Goal: Navigation & Orientation: Find specific page/section

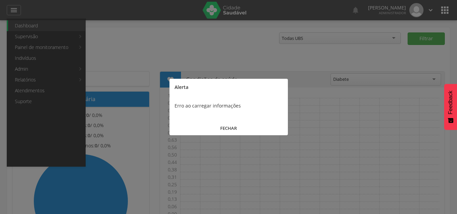
click at [229, 127] on button "FECHAR" at bounding box center [229, 128] width 119 height 15
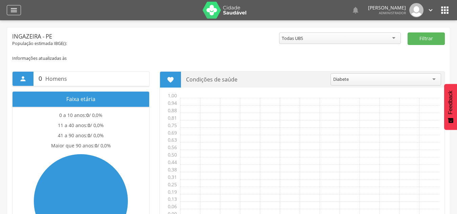
click at [15, 6] on icon "" at bounding box center [14, 10] width 8 height 8
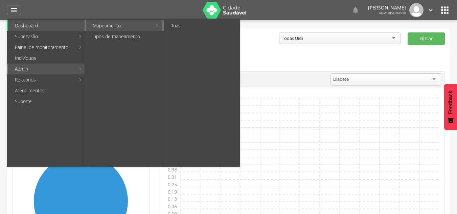
click at [178, 24] on link "Ruas" at bounding box center [202, 25] width 76 height 11
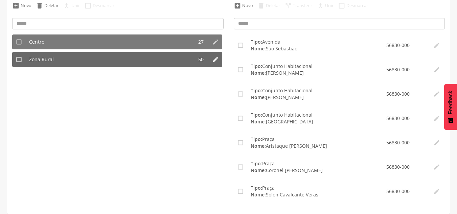
drag, startPoint x: 130, startPoint y: 60, endPoint x: 145, endPoint y: 65, distance: 15.9
click at [130, 61] on li "Zona Rural" at bounding box center [110, 59] width 168 height 15
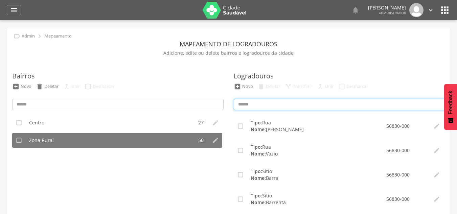
click at [278, 103] on input at bounding box center [340, 105] width 212 height 12
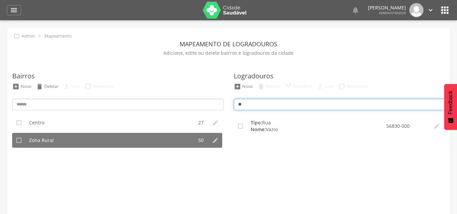
type input "*"
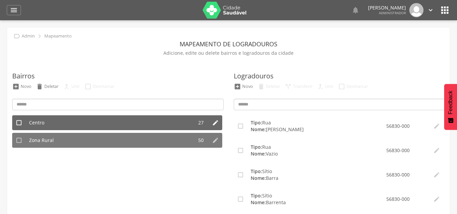
click at [78, 127] on li "Centro" at bounding box center [110, 122] width 168 height 15
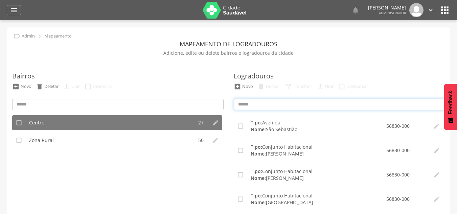
click at [256, 106] on input at bounding box center [340, 105] width 212 height 12
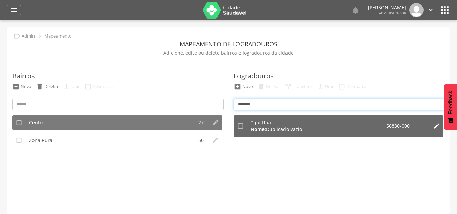
type input "*******"
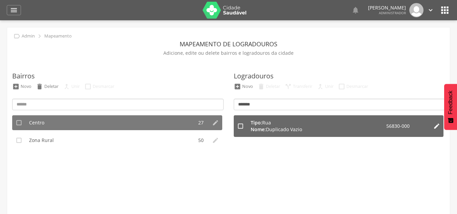
click at [268, 131] on span "Duplicado Vazio" at bounding box center [284, 129] width 36 height 6
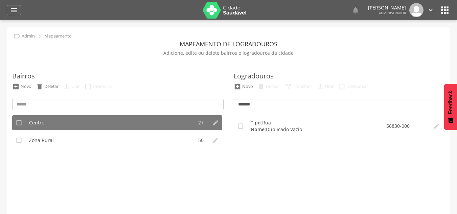
click at [433, 9] on icon "" at bounding box center [430, 9] width 7 height 7
click at [451, 9] on header " Dashboard Supervisão Produtividade Mapa da cidade Mapa de cobertura Ranking A…" at bounding box center [228, 10] width 457 height 20
click at [448, 9] on icon "" at bounding box center [445, 10] width 11 height 11
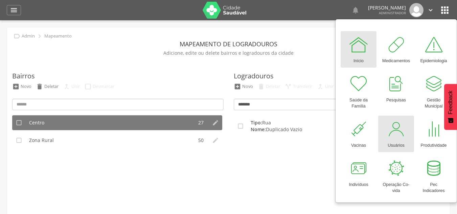
click at [405, 132] on div at bounding box center [396, 129] width 20 height 20
